Goal: Task Accomplishment & Management: Manage account settings

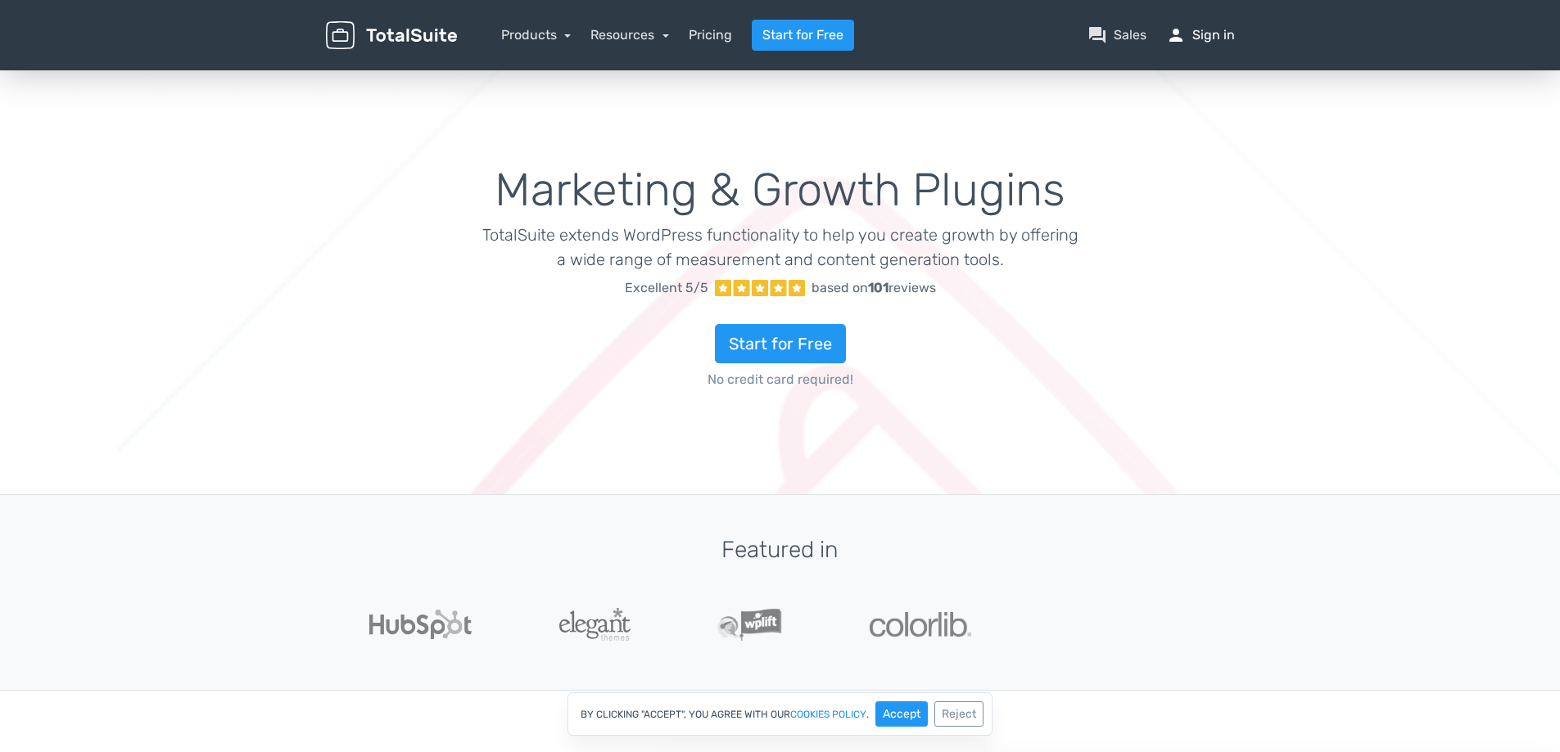
click at [1205, 26] on link "person Sign in" at bounding box center [1200, 35] width 69 height 20
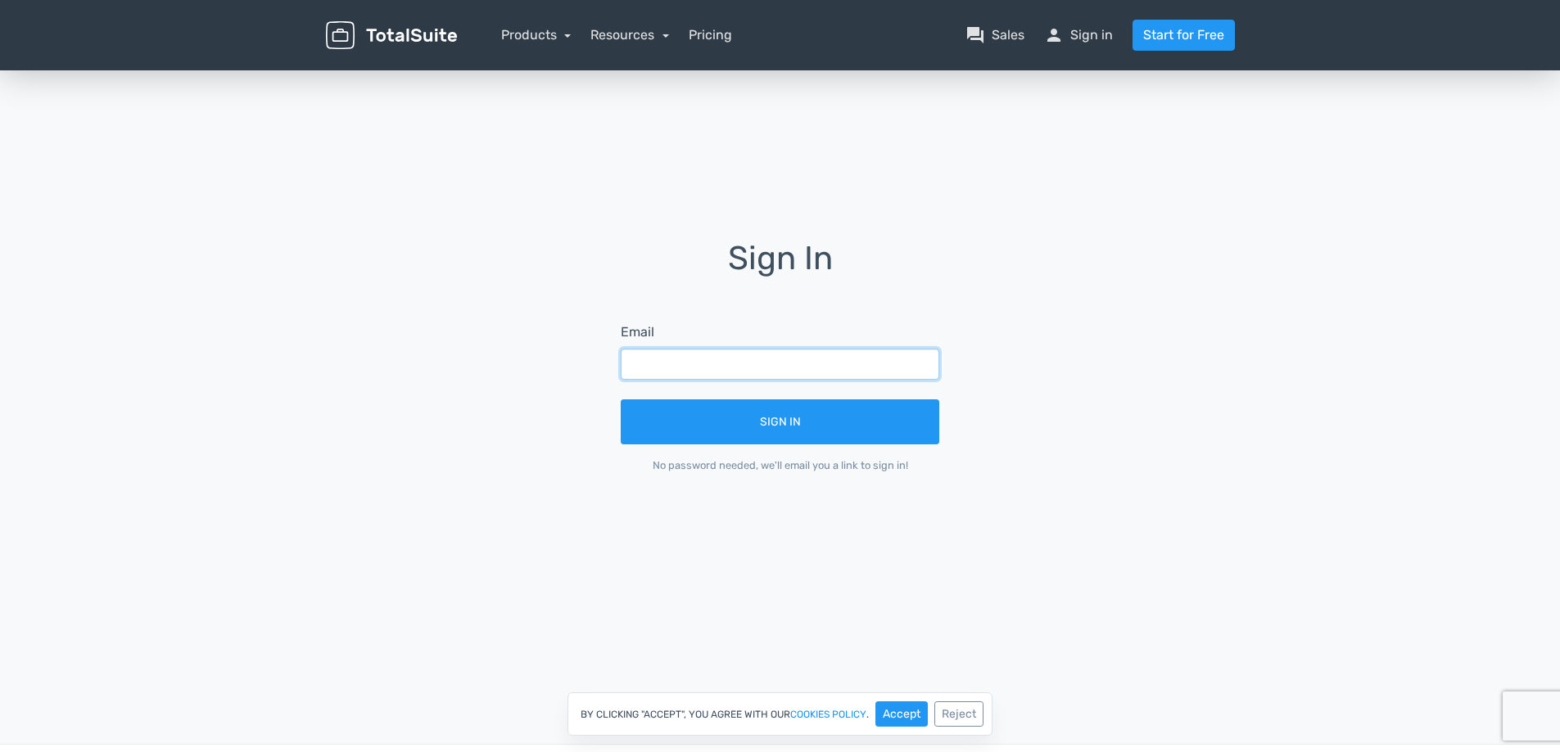
click at [823, 359] on input "text" at bounding box center [780, 364] width 318 height 31
paste input "support@mcmedia.com.cy"
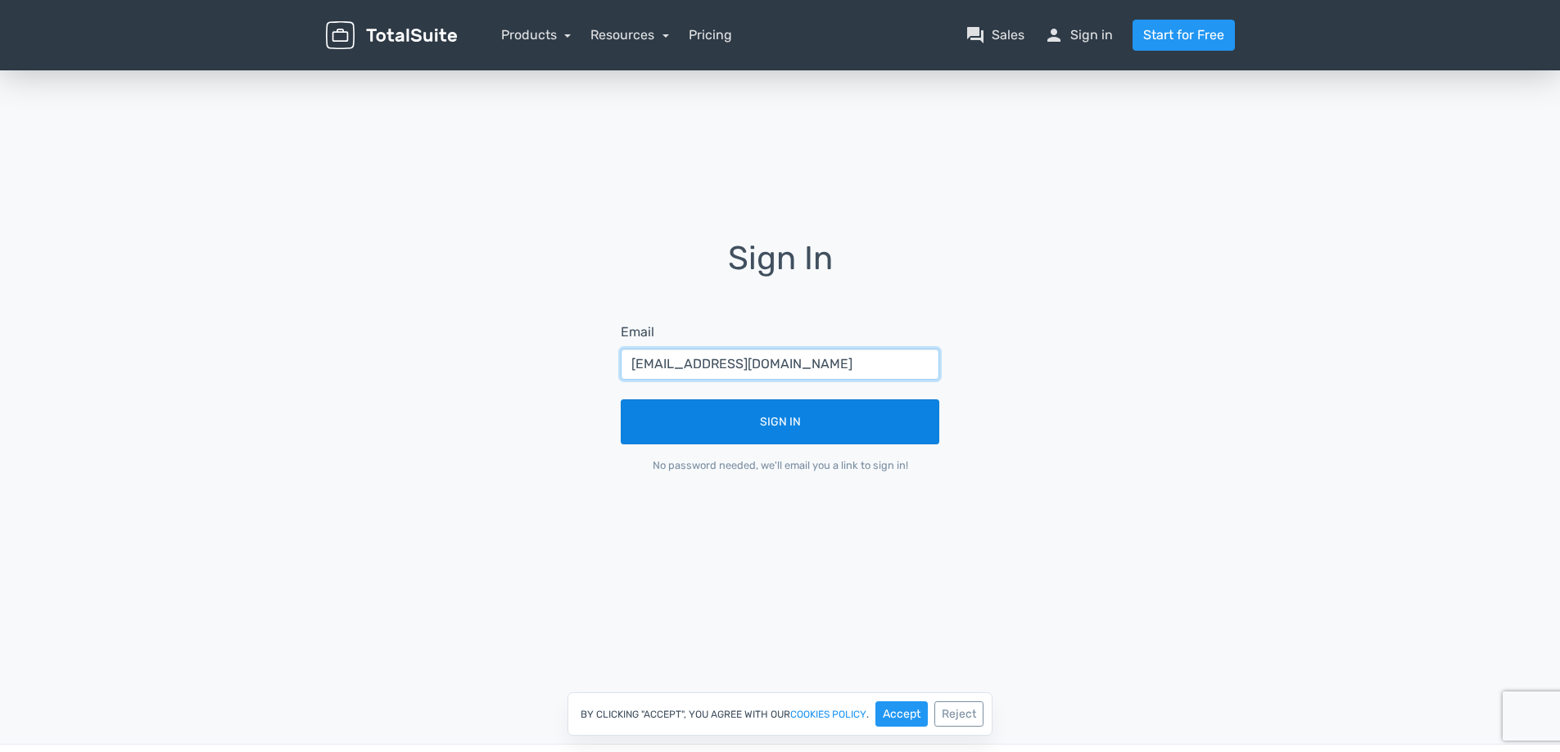
type input "support@mcmedia.com.cy"
click at [908, 426] on button "Sign In" at bounding box center [780, 421] width 318 height 45
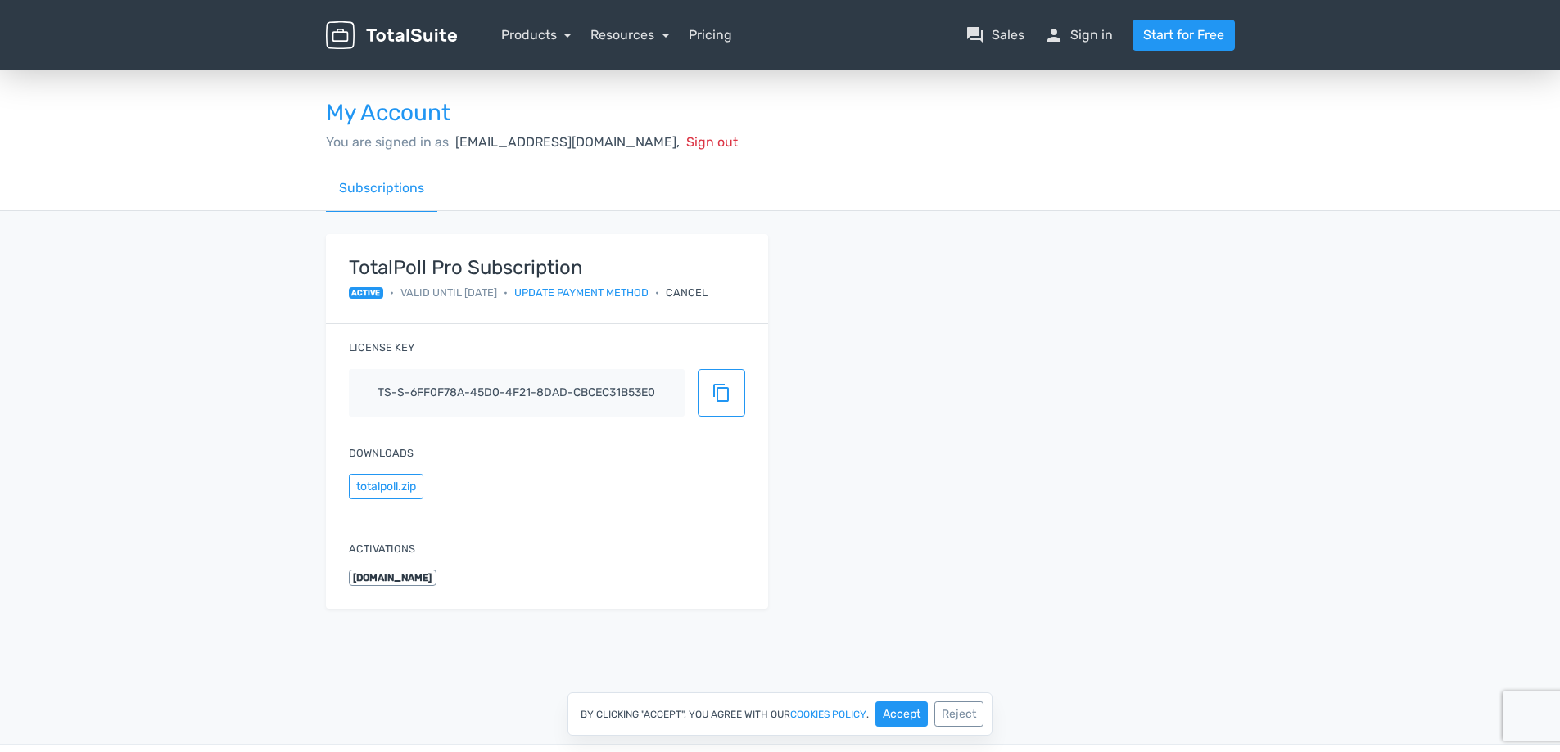
click at [437, 574] on span "dev2.digimax.studio" at bounding box center [393, 578] width 88 height 16
click at [696, 287] on div "Cancel" at bounding box center [687, 293] width 42 height 16
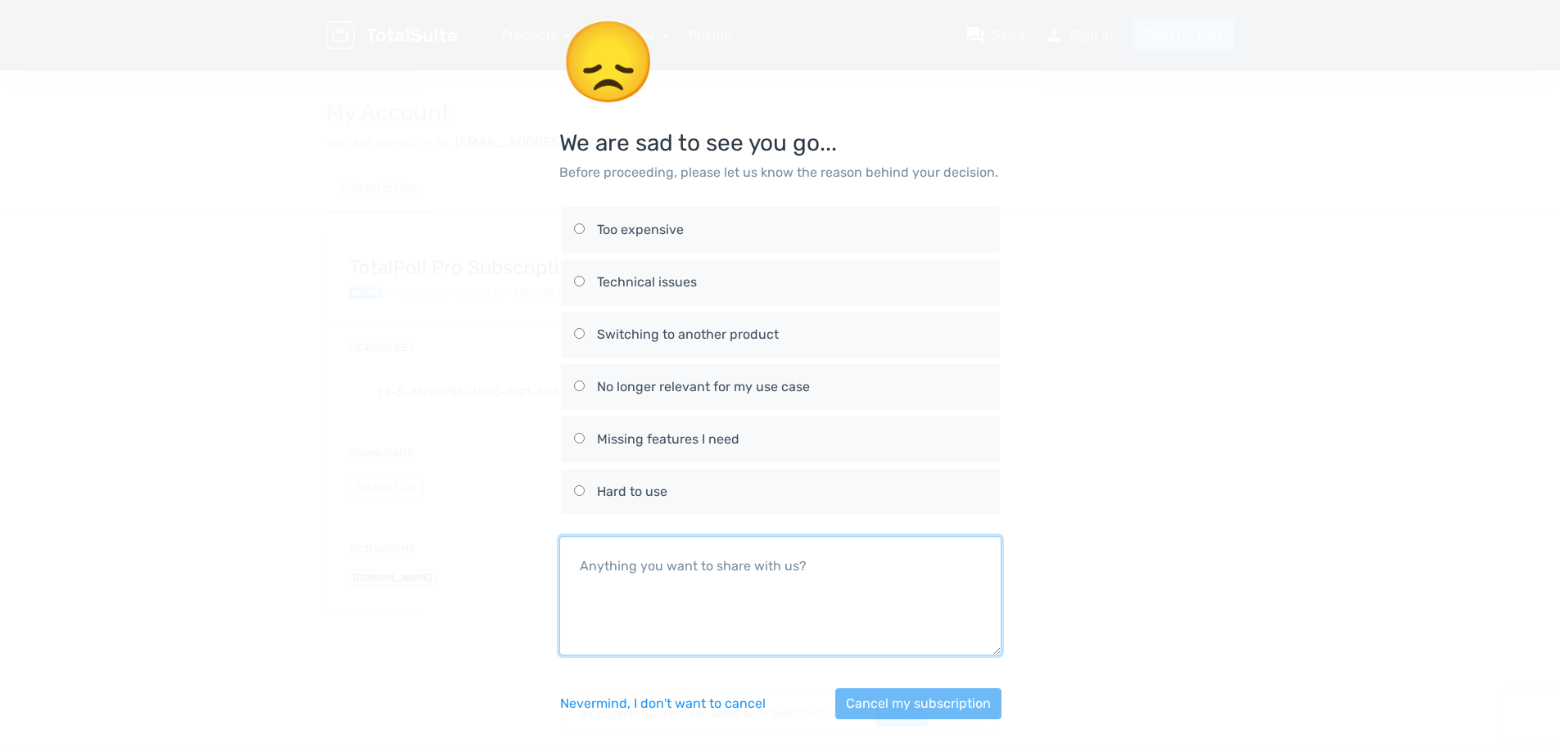
click at [821, 572] on textarea at bounding box center [780, 596] width 442 height 120
type textarea "no"
click at [733, 396] on div "No longer relevant for my use case" at bounding box center [792, 387] width 390 height 20
click at [585, 391] on input "No longer relevant for my use case" at bounding box center [579, 386] width 11 height 11
radio input "true"
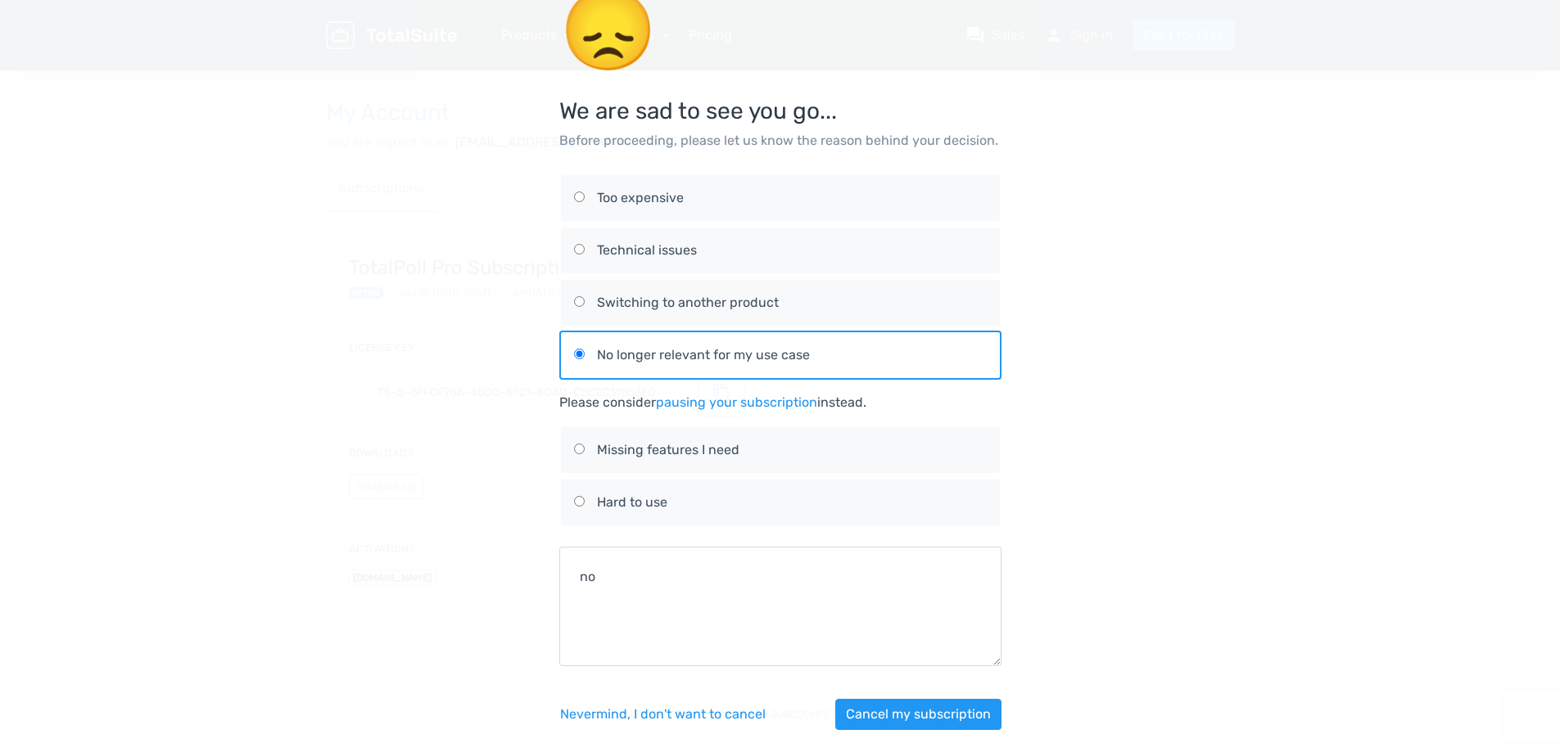
scroll to position [49, 0]
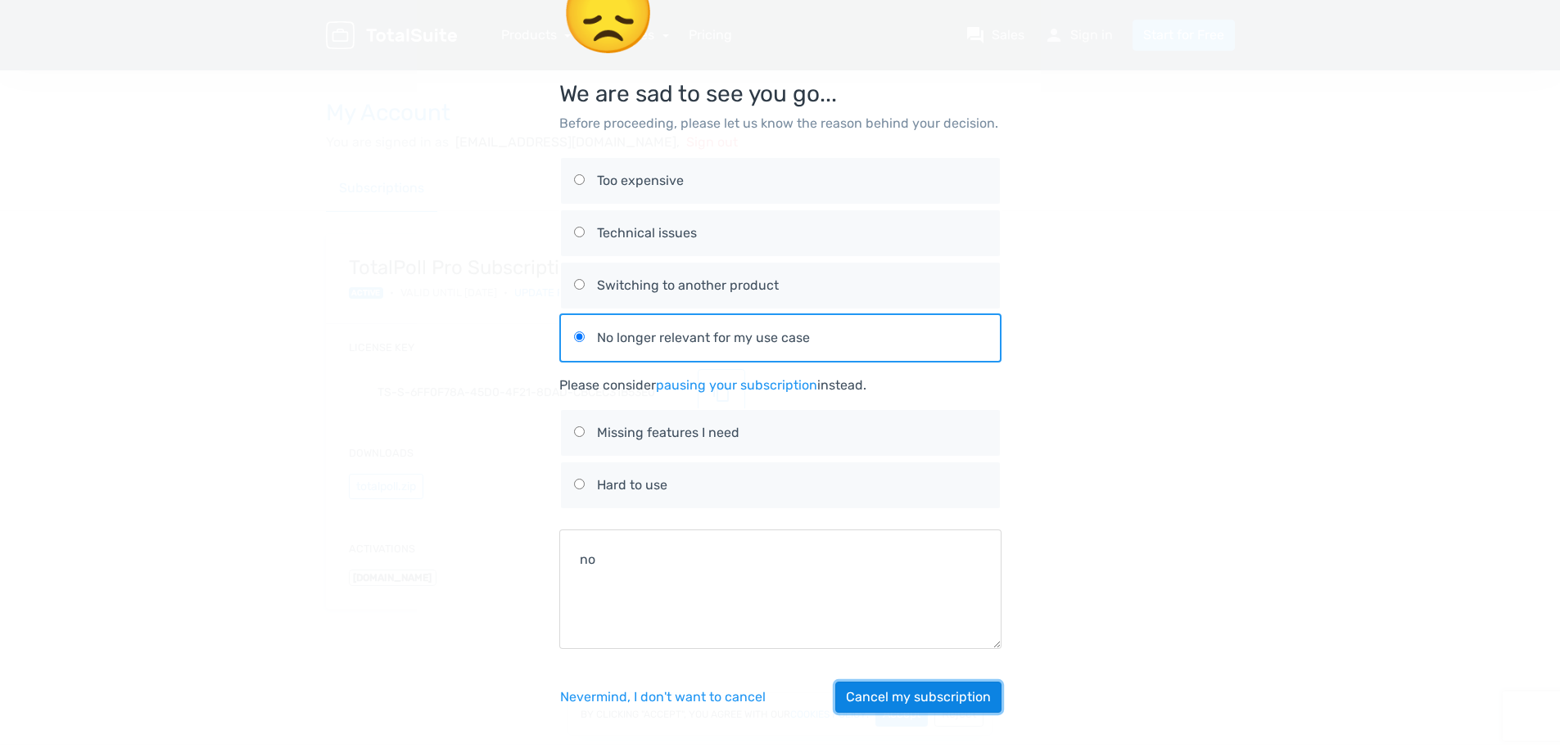
click at [937, 705] on button "Cancel my subscription" at bounding box center [918, 697] width 166 height 31
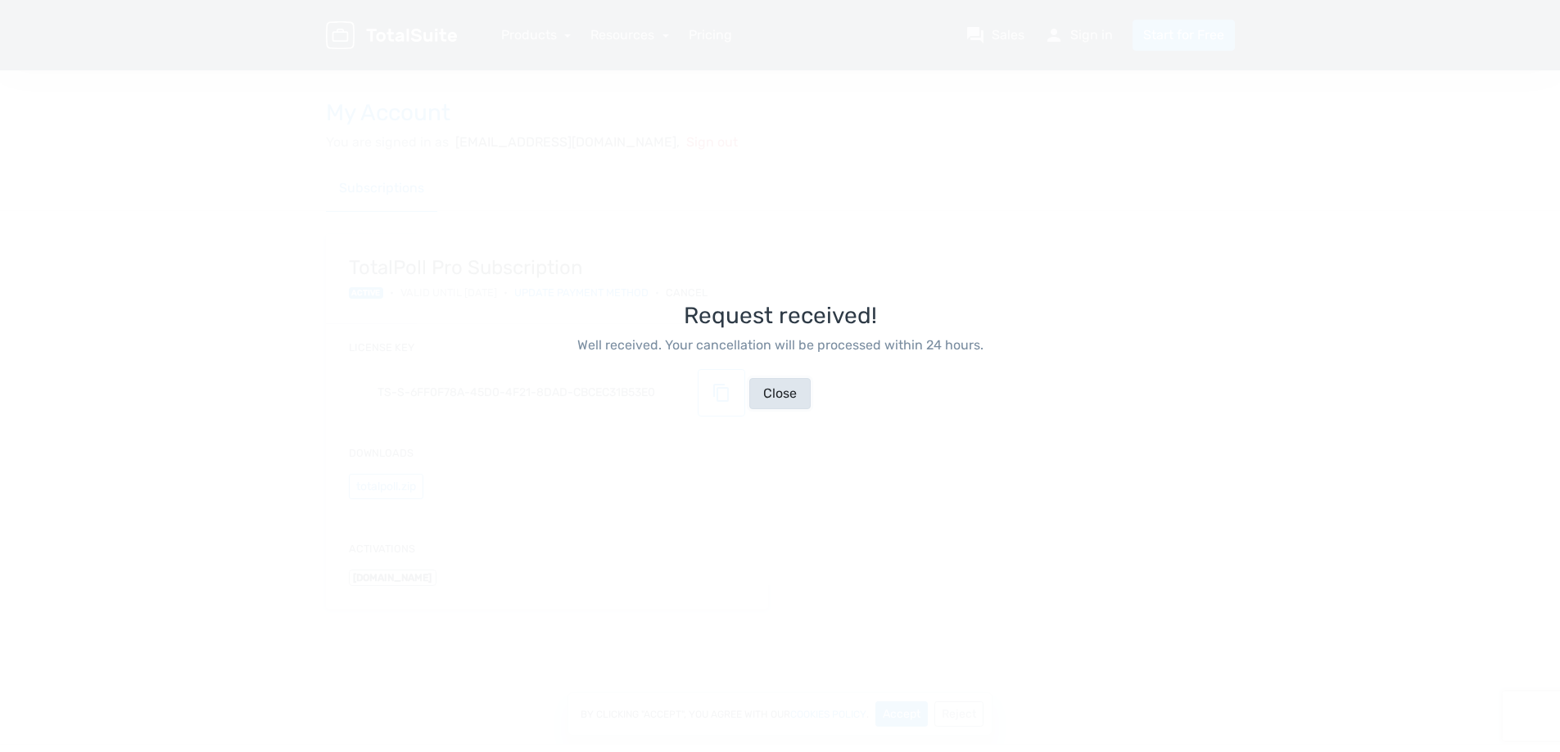
click at [783, 399] on button "Close" at bounding box center [779, 393] width 61 height 31
